Goal: Information Seeking & Learning: Learn about a topic

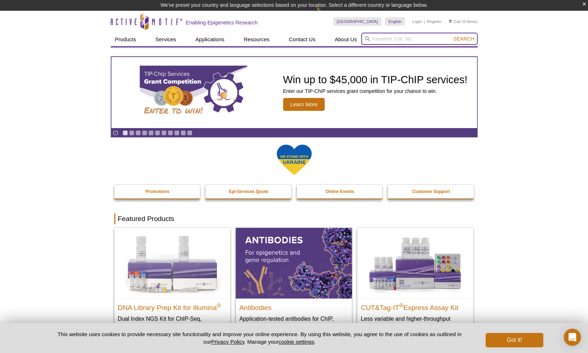
click at [394, 39] on input "search" at bounding box center [419, 39] width 116 height 12
type input "atac"
click at [451, 35] on button "Search" at bounding box center [463, 38] width 25 height 6
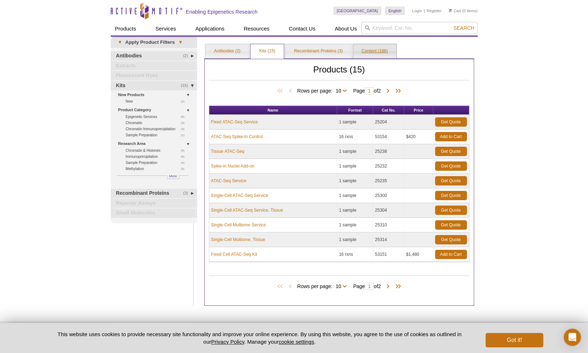
click at [370, 49] on link "Content (186)" at bounding box center [374, 51] width 43 height 14
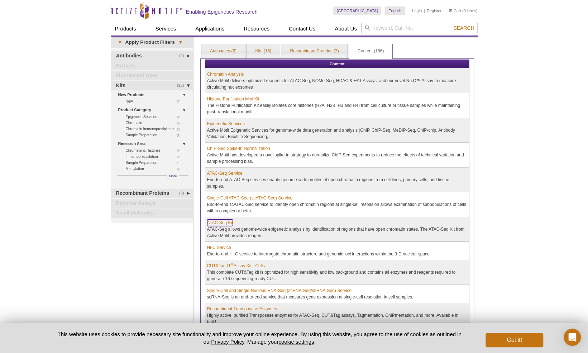
click at [222, 219] on link "ATAC-Seq Kit" at bounding box center [220, 222] width 26 height 6
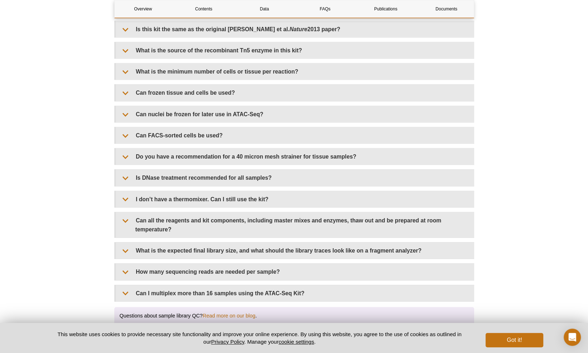
scroll to position [1294, 0]
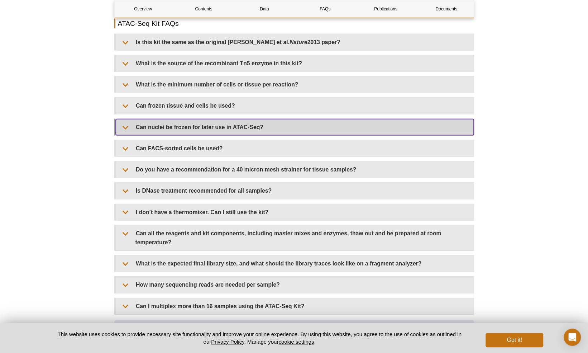
click at [187, 122] on summary "Can nuclei be frozen for later use in ATAC-Seq?" at bounding box center [295, 127] width 358 height 16
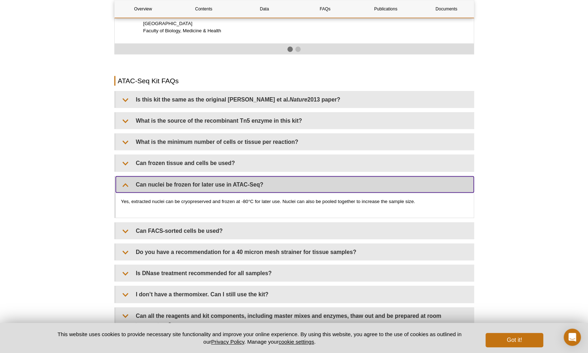
scroll to position [1237, 0]
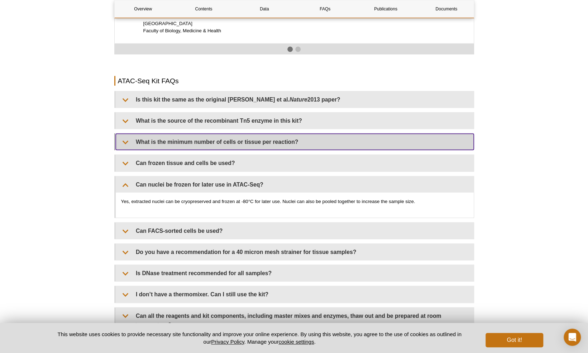
click at [231, 134] on summary "What is the minimum number of cells or tissue per reaction?" at bounding box center [295, 142] width 358 height 16
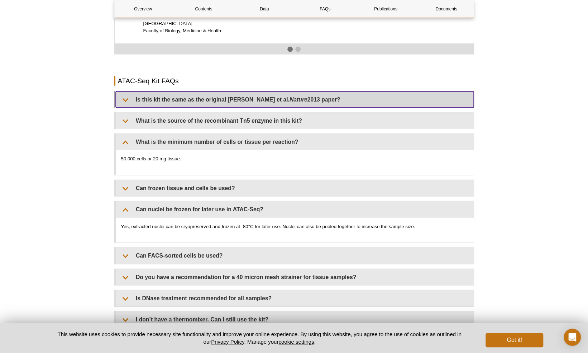
click at [290, 96] on em "Nature" at bounding box center [299, 99] width 18 height 6
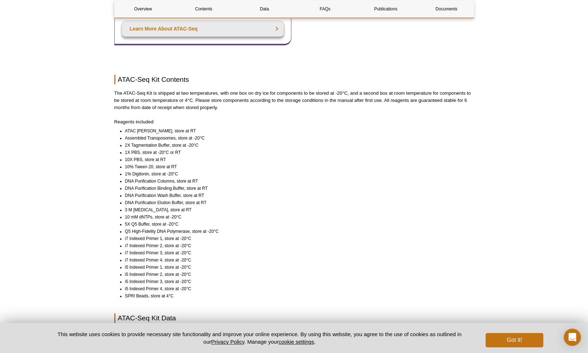
scroll to position [0, 0]
